Goal: Information Seeking & Learning: Learn about a topic

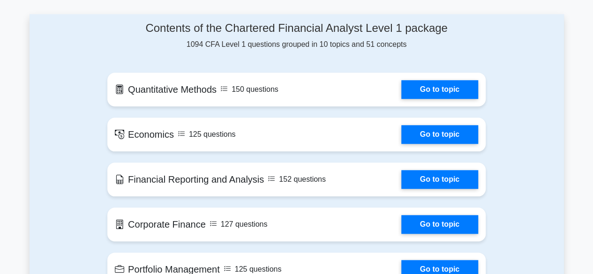
scroll to position [444, 0]
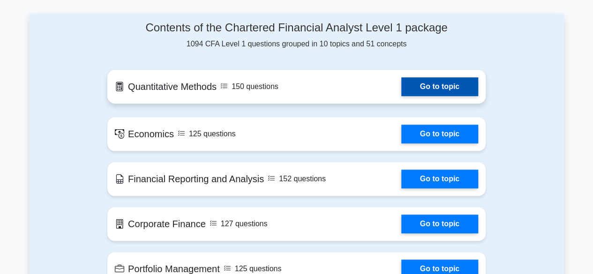
click at [439, 84] on link "Go to topic" at bounding box center [439, 86] width 77 height 19
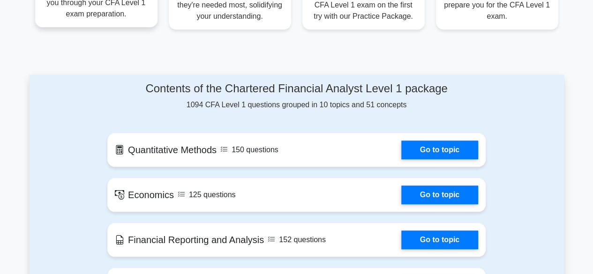
scroll to position [368, 0]
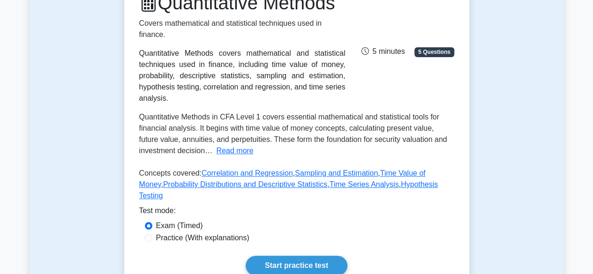
scroll to position [323, 0]
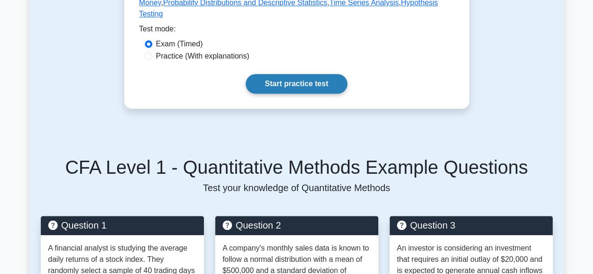
click at [294, 94] on link "Start practice test" at bounding box center [297, 84] width 102 height 20
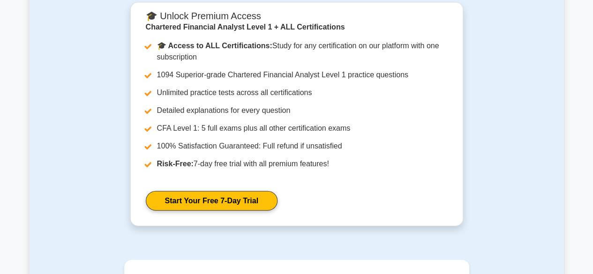
scroll to position [1163, 0]
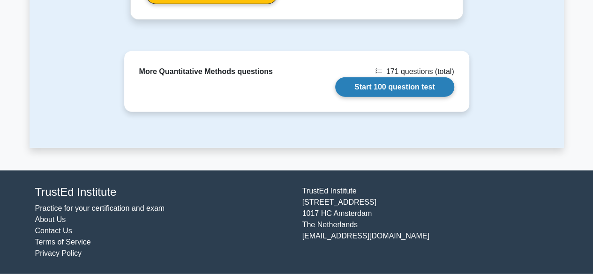
click at [394, 90] on link "Start 100 question test" at bounding box center [394, 87] width 119 height 20
